Goal: Task Accomplishment & Management: Manage account settings

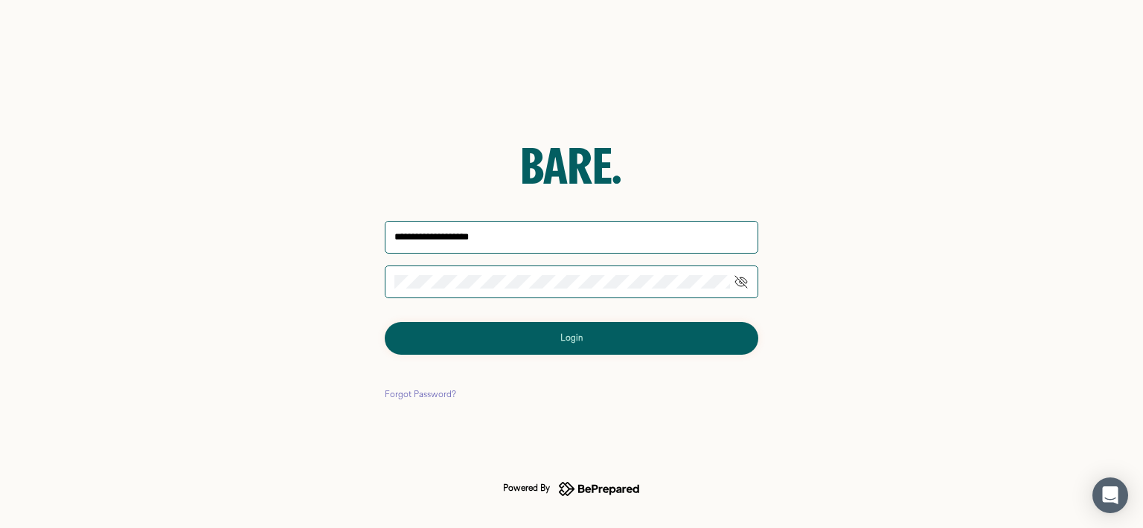
click at [509, 334] on button "Login" at bounding box center [572, 338] width 374 height 33
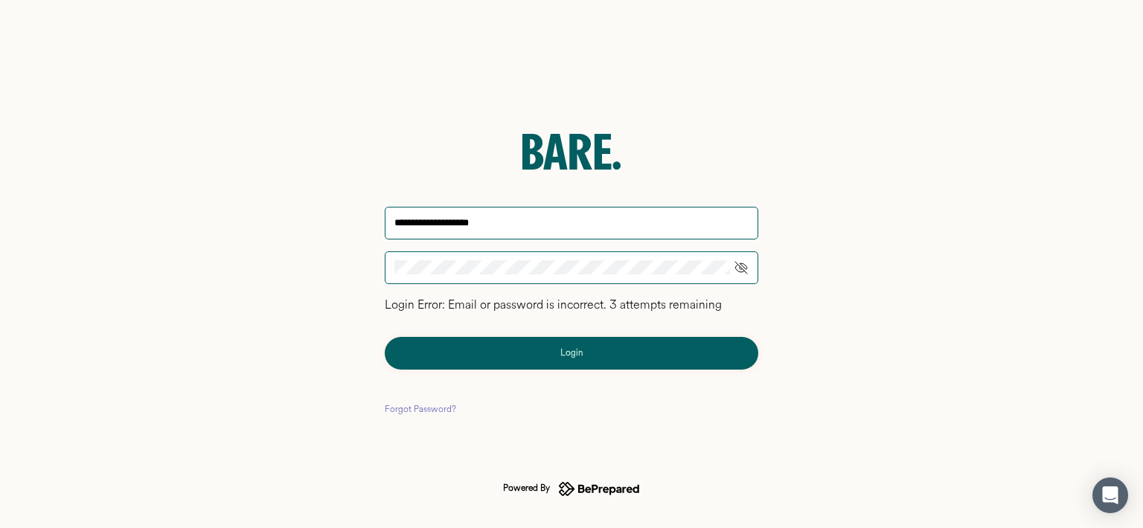
click at [359, 263] on div "**********" at bounding box center [571, 264] width 1143 height 528
click button "Login" at bounding box center [572, 353] width 374 height 33
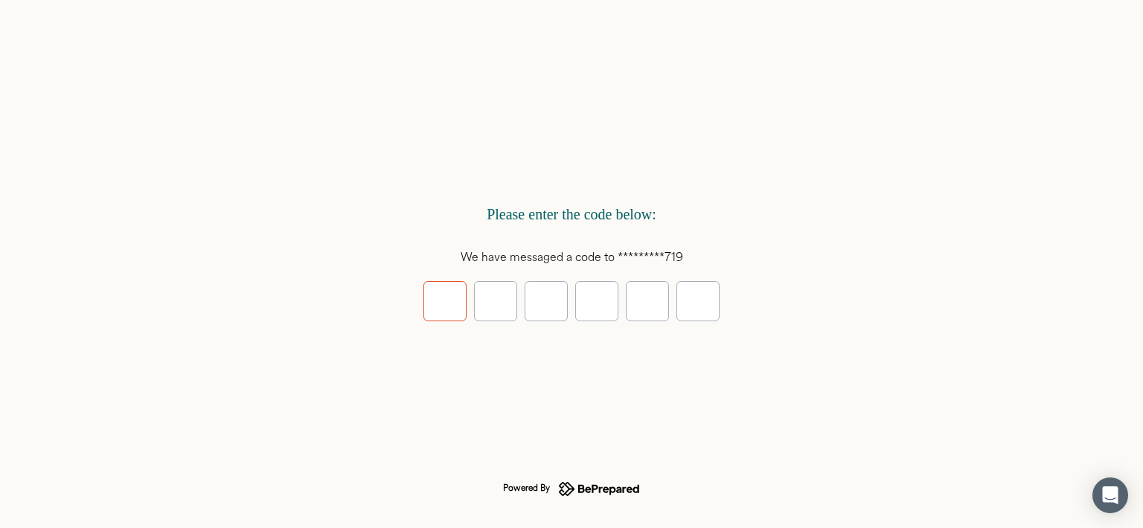
click at [438, 301] on input "tel" at bounding box center [445, 301] width 43 height 40
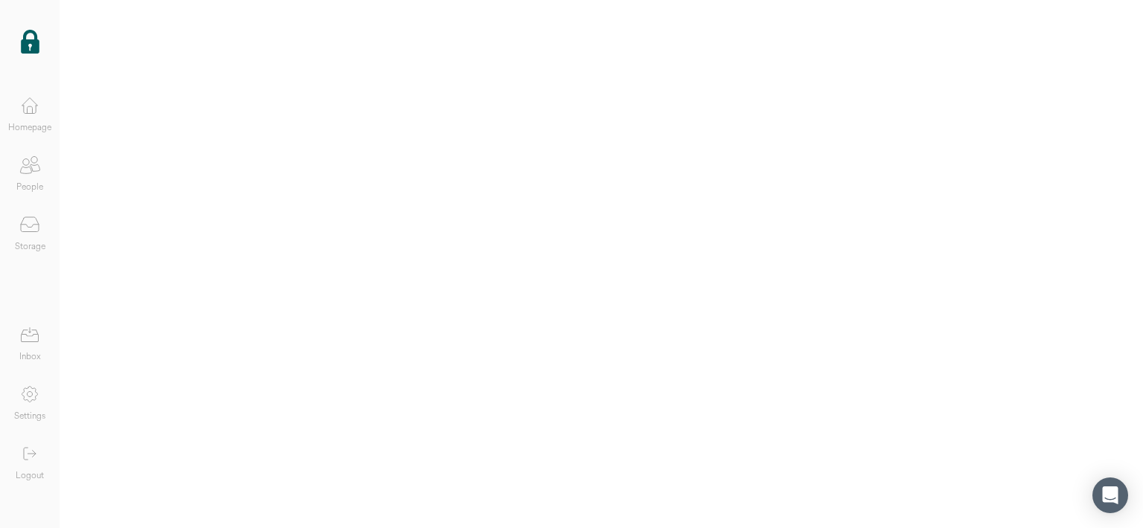
click at [28, 48] on img at bounding box center [30, 42] width 19 height 24
click at [33, 115] on icon at bounding box center [30, 106] width 30 height 30
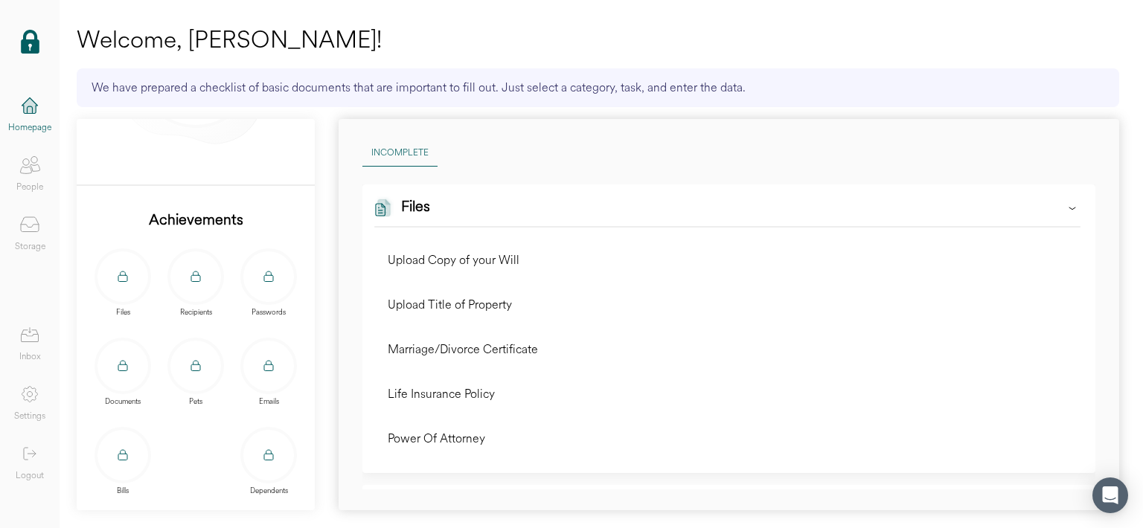
scroll to position [184, 0]
click at [31, 177] on icon at bounding box center [30, 165] width 30 height 30
